Goal: Navigation & Orientation: Go to known website

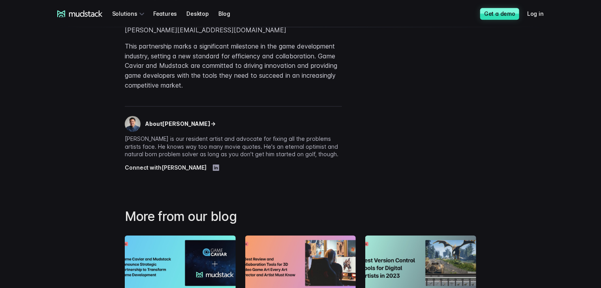
scroll to position [1302, 0]
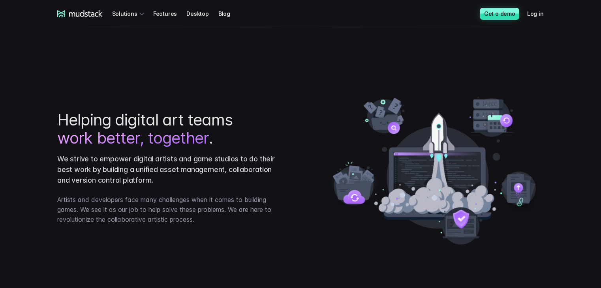
click at [88, 13] on icon at bounding box center [79, 13] width 45 height 7
